Goal: Book appointment/travel/reservation

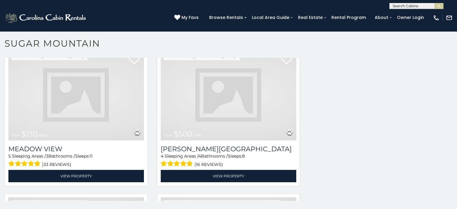
scroll to position [1990, 0]
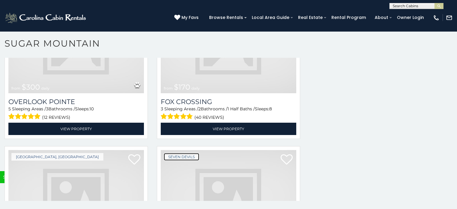
click at [185, 153] on link "Seven Devils" at bounding box center [181, 157] width 35 height 8
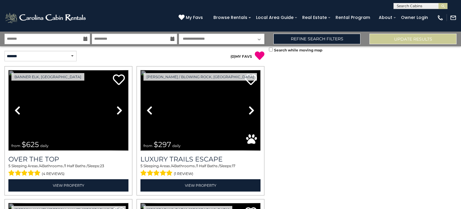
scroll to position [1790, 0]
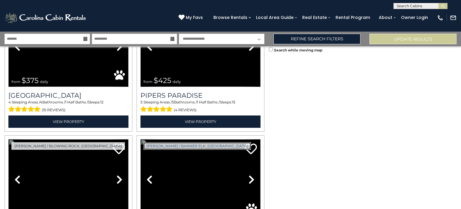
click at [155, 142] on link "[PERSON_NAME] / Banner Elk, [GEOGRAPHIC_DATA]" at bounding box center [197, 146] width 107 height 8
